Goal: Task Accomplishment & Management: Manage account settings

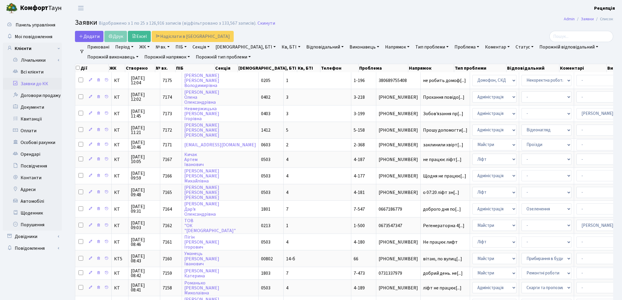
select select "25"
click at [31, 199] on link "Автомобілі" at bounding box center [32, 201] width 59 height 12
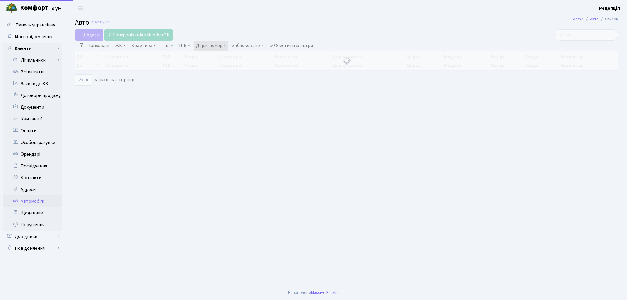
select select "25"
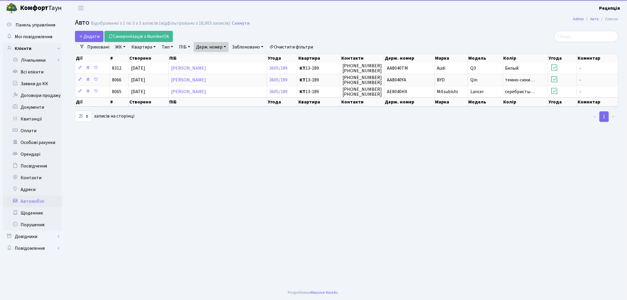
click at [293, 44] on link "Очистити фільтри" at bounding box center [291, 47] width 48 height 10
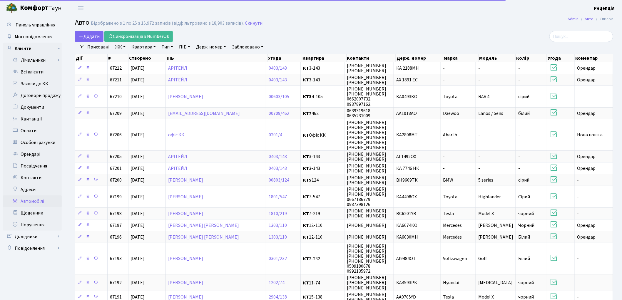
click at [207, 47] on link "Держ. номер" at bounding box center [211, 47] width 35 height 10
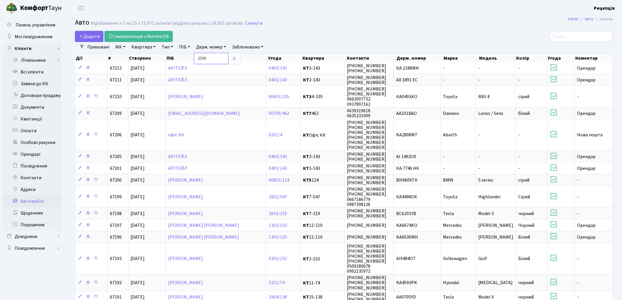
type input "3599"
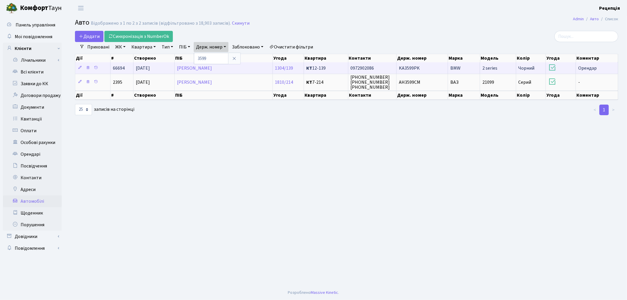
click at [428, 65] on td "KA3599PK" at bounding box center [421, 67] width 51 height 11
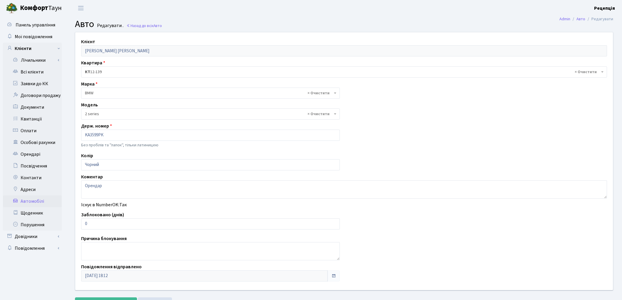
select select "4553"
click at [32, 71] on link "Всі клієнти" at bounding box center [32, 72] width 59 height 12
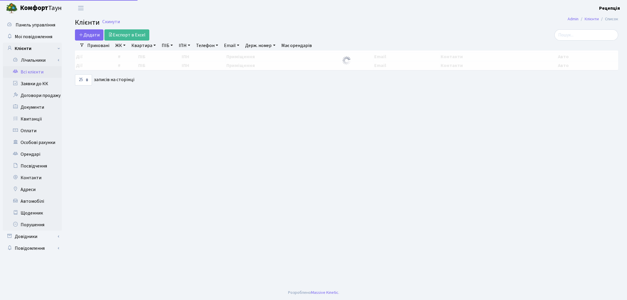
select select "25"
